Goal: Understand process/instructions: Learn how to perform a task or action

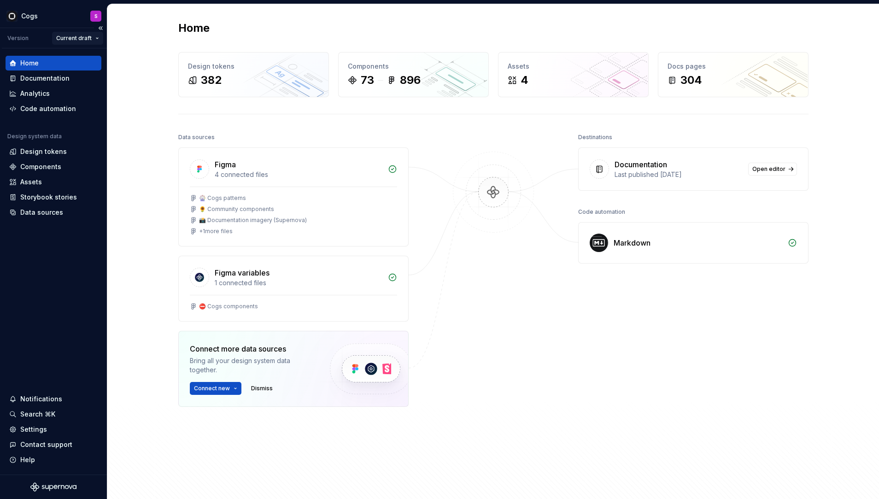
click at [98, 34] on html "Cogs S Version Current draft Home Documentation Analytics Code automation Desig…" at bounding box center [439, 249] width 879 height 499
click at [35, 84] on html "Cogs S Version Current draft Home Documentation Analytics Code automation Desig…" at bounding box center [439, 249] width 879 height 499
click at [35, 84] on div "Documentation" at bounding box center [54, 78] width 96 height 15
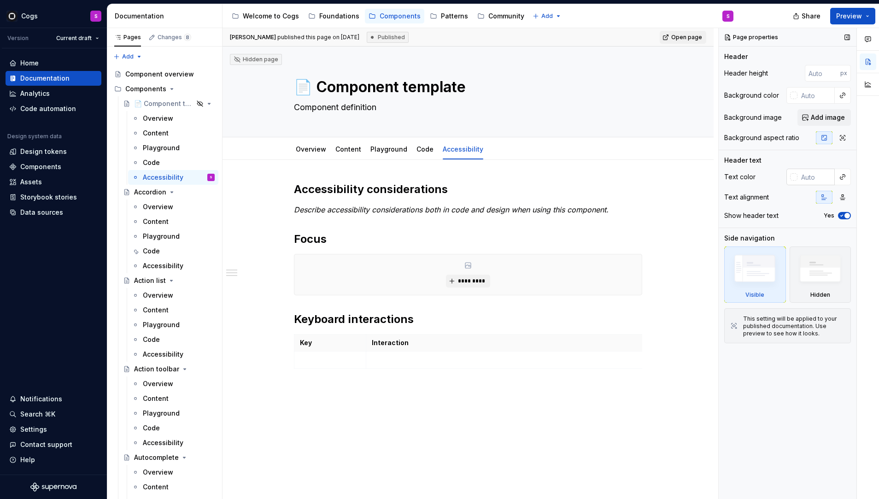
click at [820, 172] on input "text" at bounding box center [815, 177] width 37 height 17
click at [475, 284] on button "*********" at bounding box center [468, 281] width 44 height 13
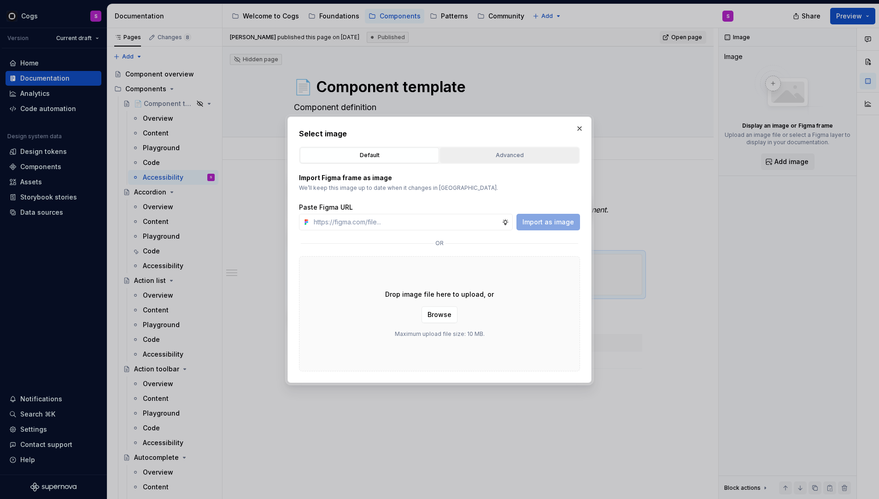
click at [462, 151] on div "Advanced" at bounding box center [509, 155] width 133 height 9
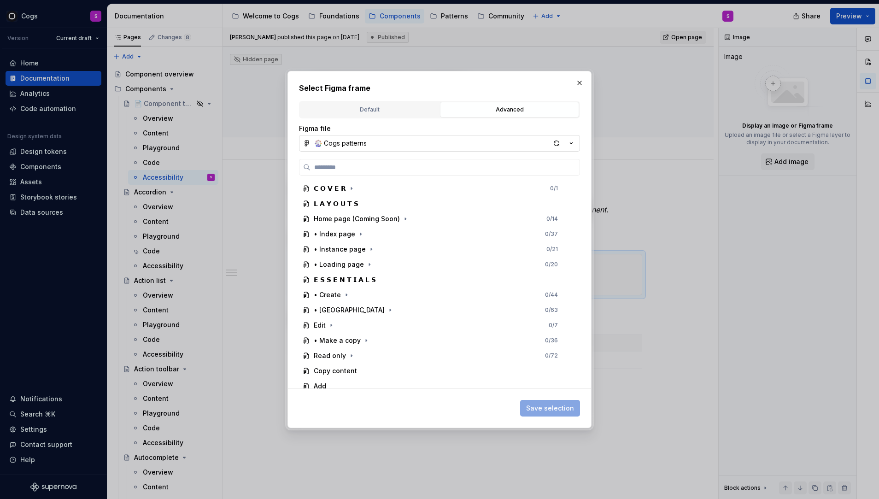
click at [435, 140] on button "🎡 Cogs patterns" at bounding box center [439, 143] width 281 height 17
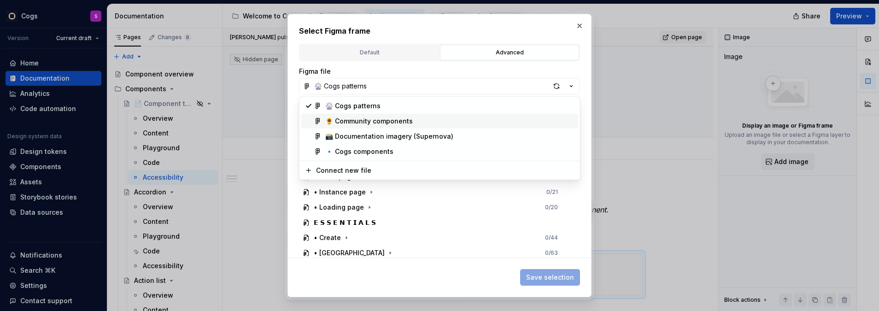
type textarea "*"
